Goal: Task Accomplishment & Management: Manage account settings

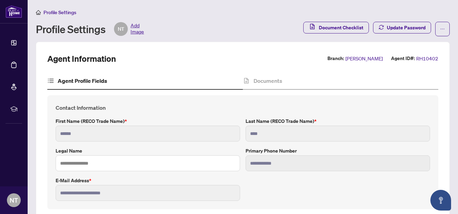
click at [135, 24] on span "Add Image" at bounding box center [137, 29] width 13 height 14
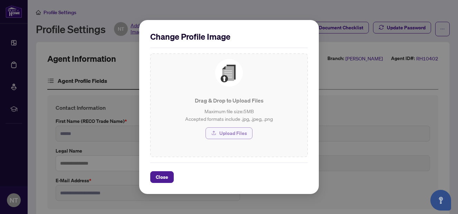
click at [228, 128] on span "Upload Files" at bounding box center [233, 133] width 28 height 11
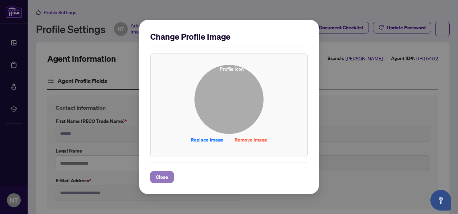
click at [170, 176] on button "Close" at bounding box center [162, 177] width 24 height 12
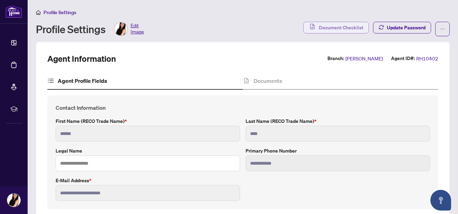
click at [354, 26] on span "Document Checklist" at bounding box center [341, 27] width 45 height 11
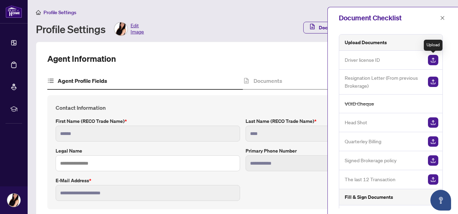
click at [437, 60] on img "button" at bounding box center [433, 60] width 10 height 10
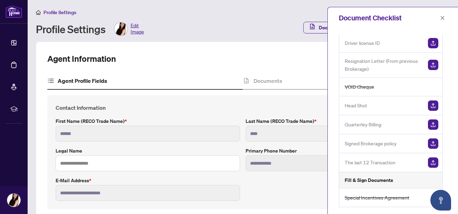
scroll to position [19, 0]
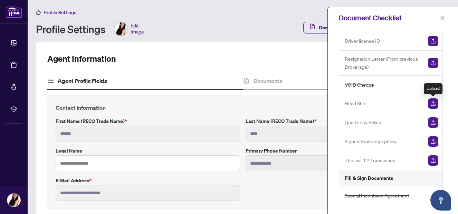
click at [432, 104] on img "button" at bounding box center [433, 104] width 10 height 10
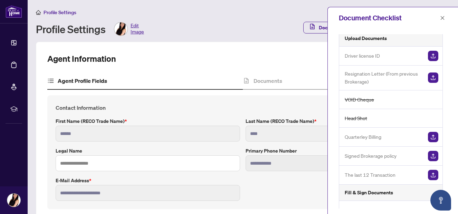
scroll to position [0, 0]
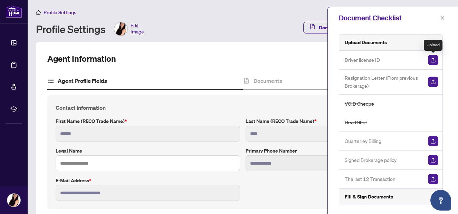
click at [430, 59] on img "button" at bounding box center [433, 60] width 10 height 10
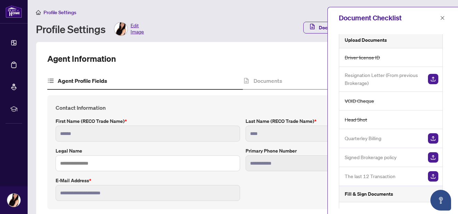
scroll to position [4, 0]
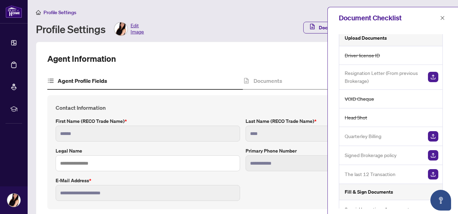
click at [437, 81] on img "button" at bounding box center [433, 77] width 10 height 10
click at [437, 75] on img "button" at bounding box center [433, 77] width 10 height 10
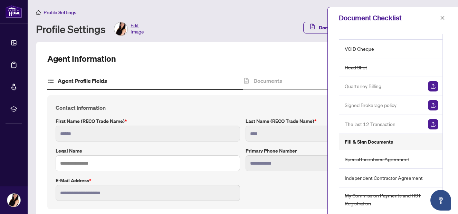
scroll to position [62, 0]
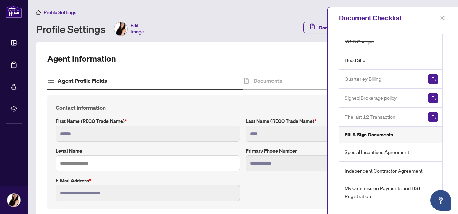
click at [390, 93] on div "Signed Brokerage policy" at bounding box center [390, 98] width 103 height 19
click at [386, 97] on span "Signed Brokerage policy" at bounding box center [371, 98] width 52 height 8
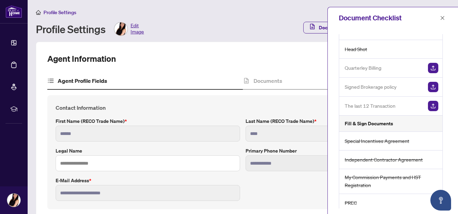
scroll to position [77, 0]
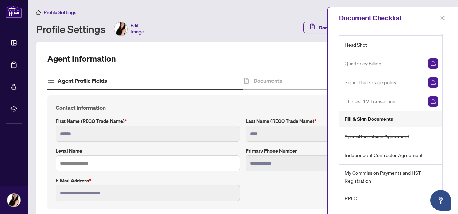
click at [369, 105] on span "The last 12 Transaction" at bounding box center [370, 101] width 51 height 8
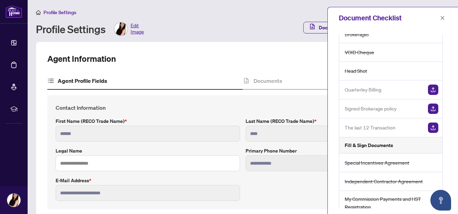
scroll to position [54, 0]
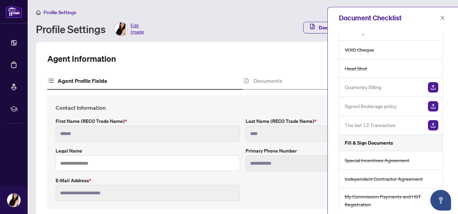
click at [370, 88] on span "Quarterley Billing" at bounding box center [363, 87] width 37 height 8
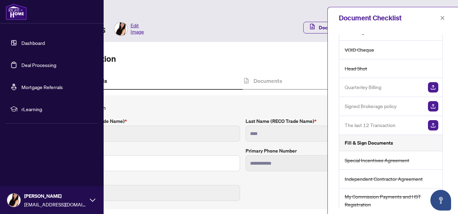
click at [35, 42] on link "Dashboard" at bounding box center [33, 43] width 24 height 6
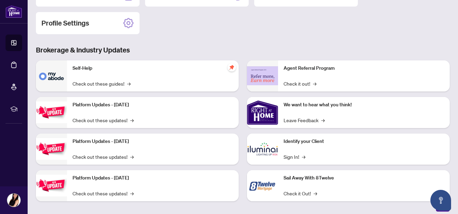
scroll to position [105, 0]
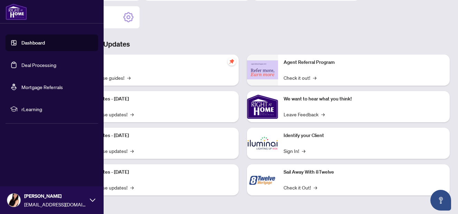
click at [36, 113] on span "rLearning" at bounding box center [57, 109] width 72 height 8
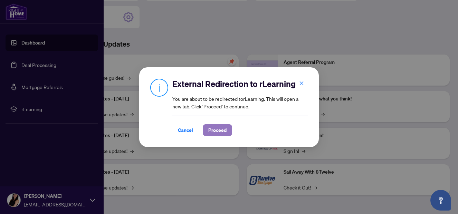
click at [216, 131] on span "Proceed" at bounding box center [217, 130] width 18 height 11
